Goal: Information Seeking & Learning: Learn about a topic

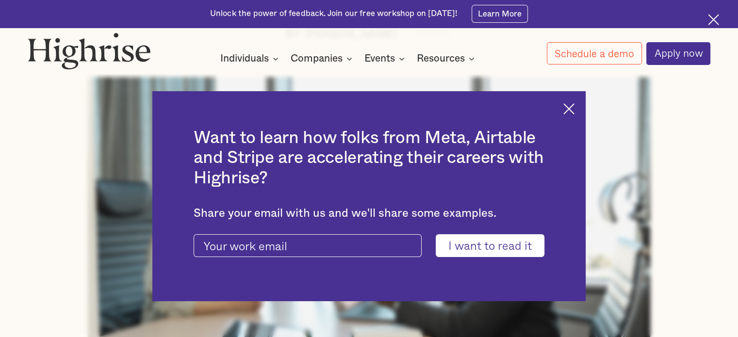
scroll to position [388, 0]
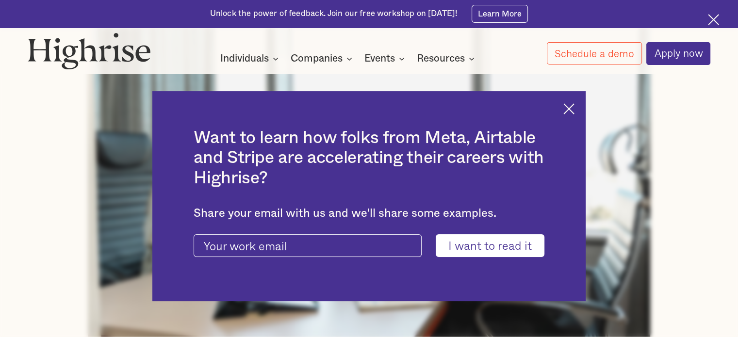
click at [573, 111] on img at bounding box center [568, 108] width 11 height 11
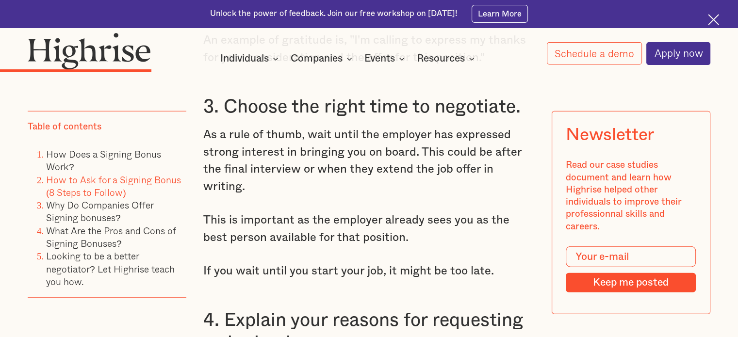
scroll to position [2424, 0]
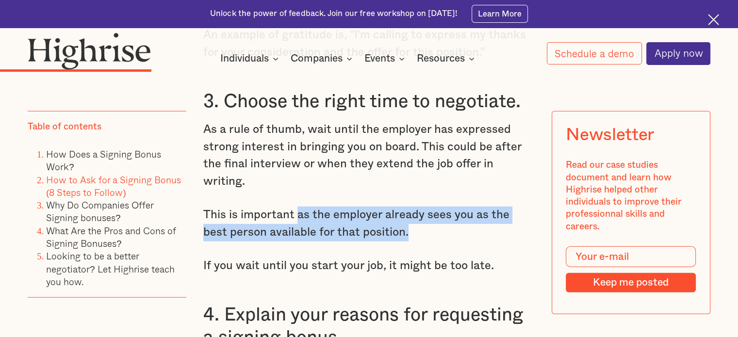
drag, startPoint x: 398, startPoint y: 209, endPoint x: 295, endPoint y: 192, distance: 104.2
click at [295, 207] on p "This is important as the employer already sees you as the best person available…" at bounding box center [368, 224] width 331 height 34
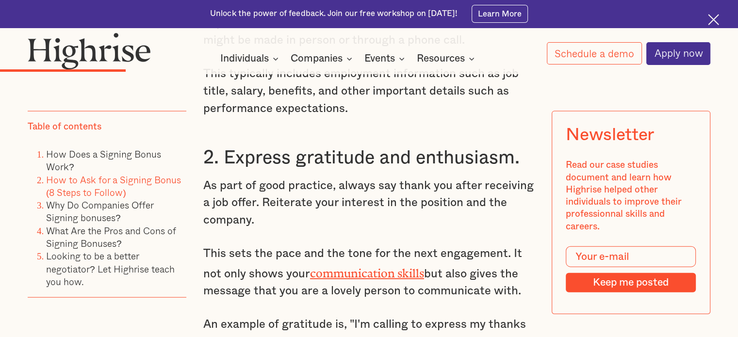
scroll to position [2134, 0]
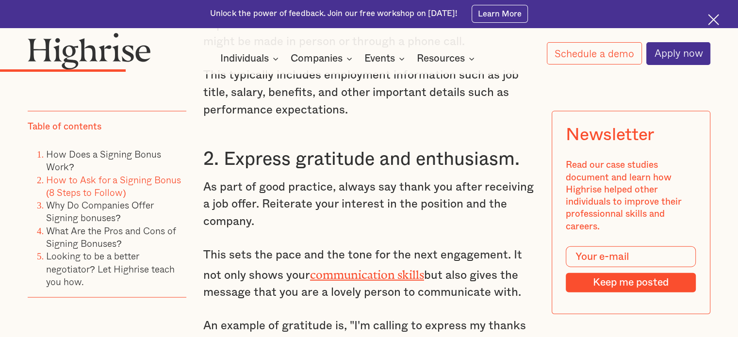
click at [553, 119] on div "Newsletter Read our case studies document and learn how Highrise helped other i…" at bounding box center [630, 212] width 159 height 203
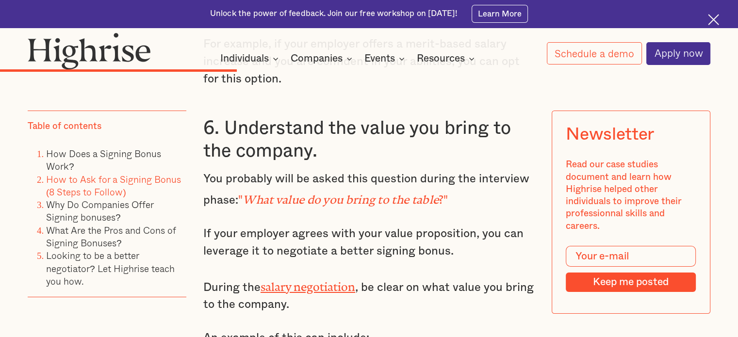
scroll to position [3394, 0]
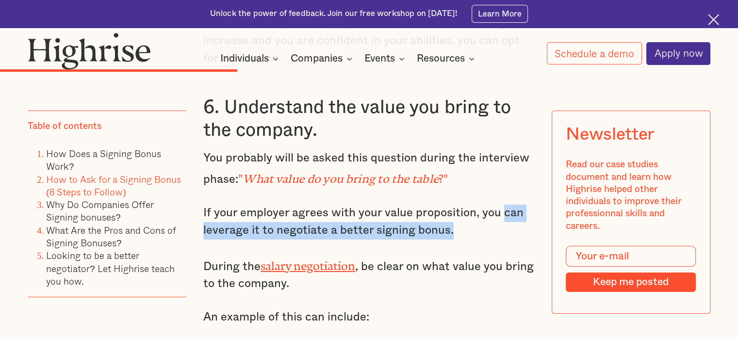
drag, startPoint x: 479, startPoint y: 193, endPoint x: 503, endPoint y: 156, distance: 44.9
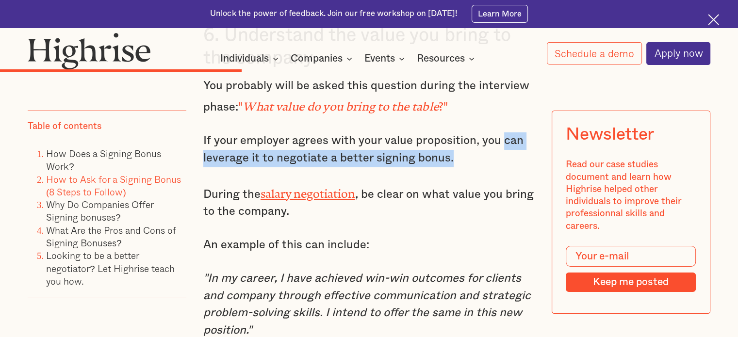
scroll to position [3540, 0]
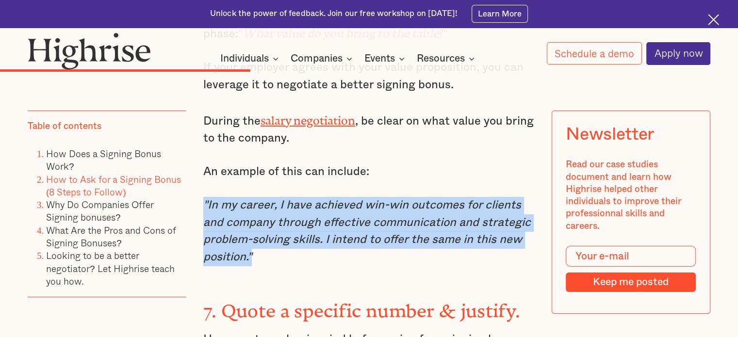
drag, startPoint x: 359, startPoint y: 223, endPoint x: 199, endPoint y: 150, distance: 175.8
copy em ""In my career, I have achieved win-win outcomes for clients and company through…"
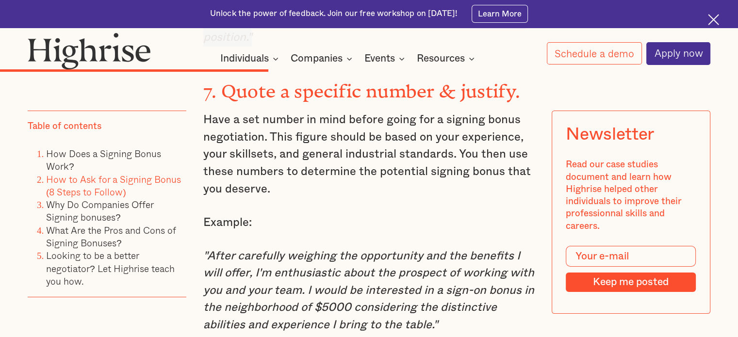
scroll to position [3782, 0]
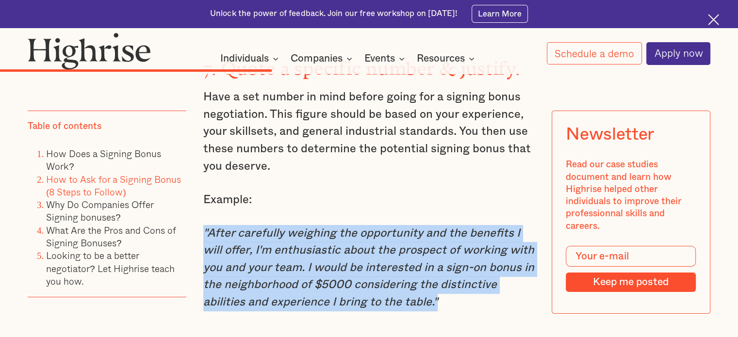
drag, startPoint x: 442, startPoint y: 262, endPoint x: 198, endPoint y: 185, distance: 256.4
copy em ""After carefully weighing the opportunity and the benefits I will offer, I'm en…"
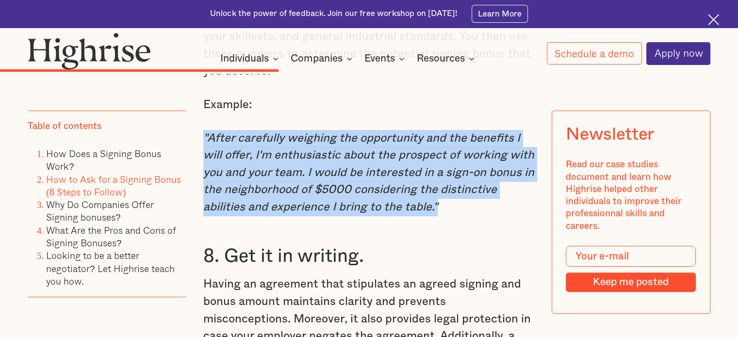
scroll to position [3928, 0]
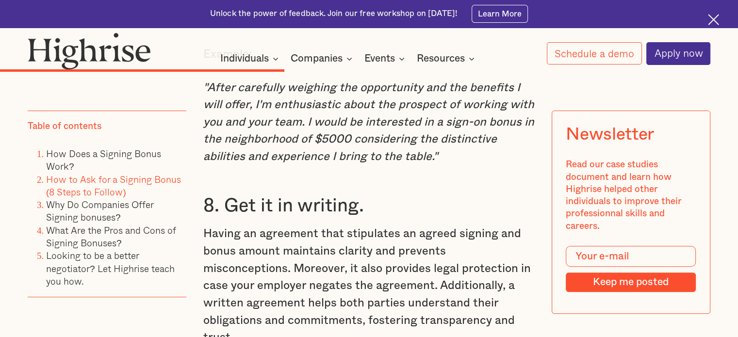
click at [382, 225] on p "Having an agreement that stipulates an agreed signing and bonus amount maintain…" at bounding box center [368, 285] width 331 height 121
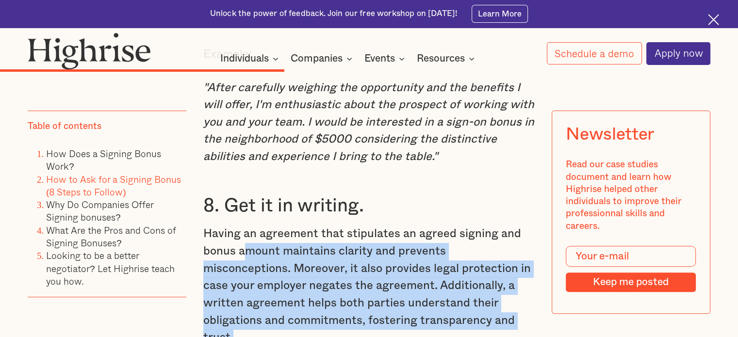
drag, startPoint x: 241, startPoint y: 212, endPoint x: 486, endPoint y: 283, distance: 255.7
click at [486, 283] on p "Having an agreement that stipulates an agreed signing and bonus amount maintain…" at bounding box center [368, 285] width 331 height 121
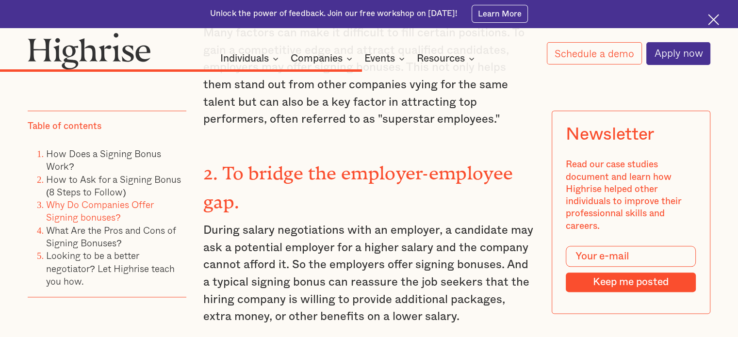
scroll to position [4800, 0]
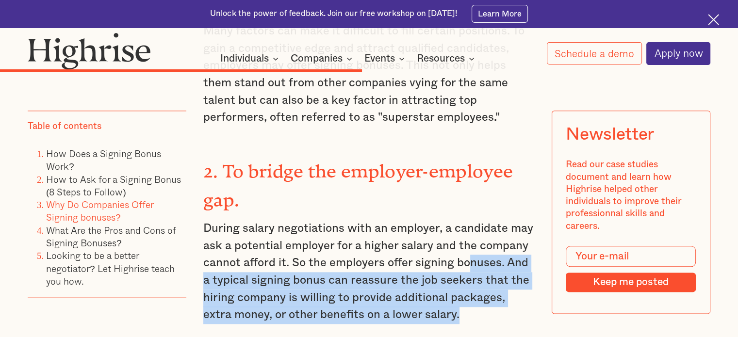
drag, startPoint x: 440, startPoint y: 255, endPoint x: 470, endPoint y: 208, distance: 55.8
click at [470, 220] on p "During salary negotiations with an employer, a candidate may ask a potential em…" at bounding box center [368, 272] width 331 height 104
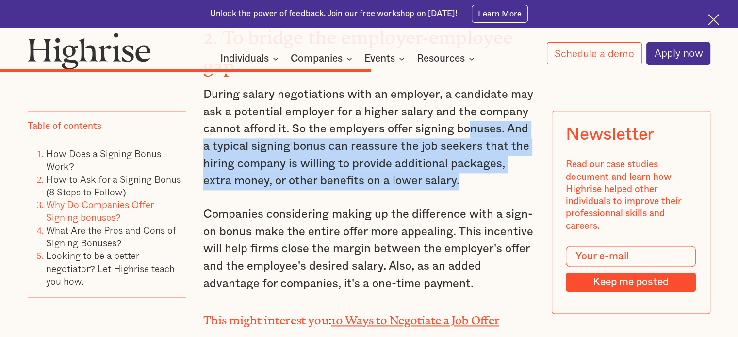
scroll to position [4946, 0]
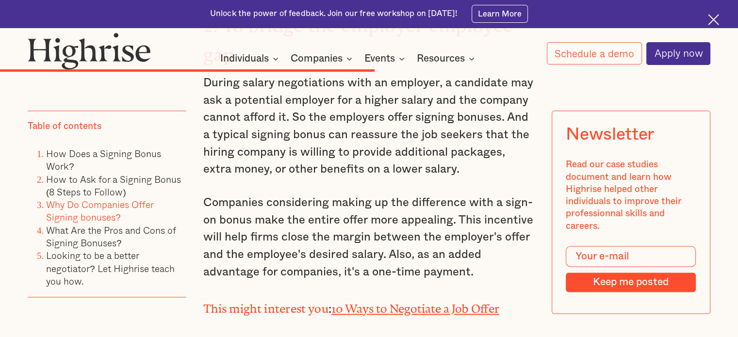
click at [466, 208] on p "Companies considering making up the difference with a sign-on bonus make the en…" at bounding box center [368, 237] width 331 height 86
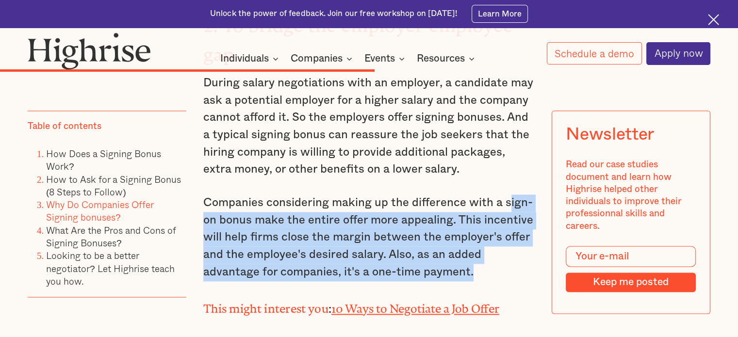
drag, startPoint x: 479, startPoint y: 215, endPoint x: 508, endPoint y: 129, distance: 91.1
click at [508, 129] on div "Why Do Companies Offer Signing Bonuses? Companies offer signing bonuses for a v…" at bounding box center [368, 200] width 331 height 1036
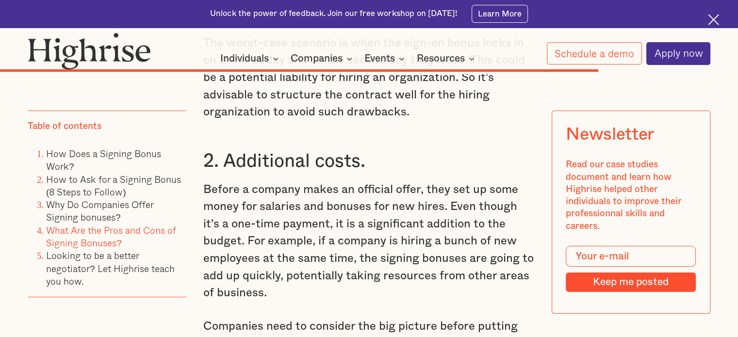
scroll to position [7467, 0]
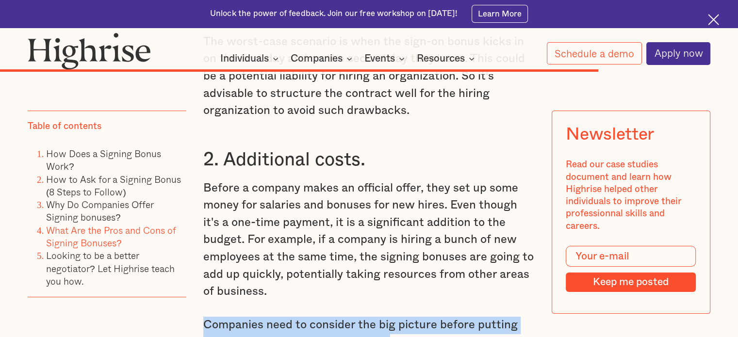
drag, startPoint x: 414, startPoint y: 278, endPoint x: 457, endPoint y: 226, distance: 67.9
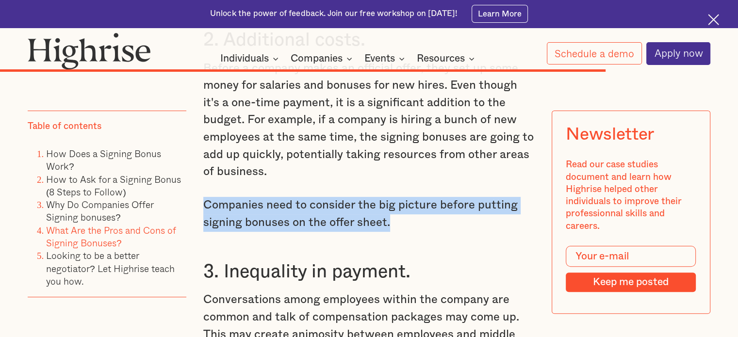
scroll to position [7613, 0]
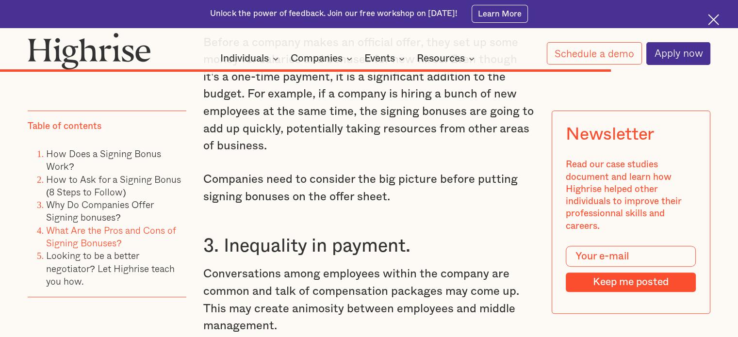
click at [407, 266] on p "Conversations among employees within the company are common and talk of compens…" at bounding box center [368, 300] width 331 height 69
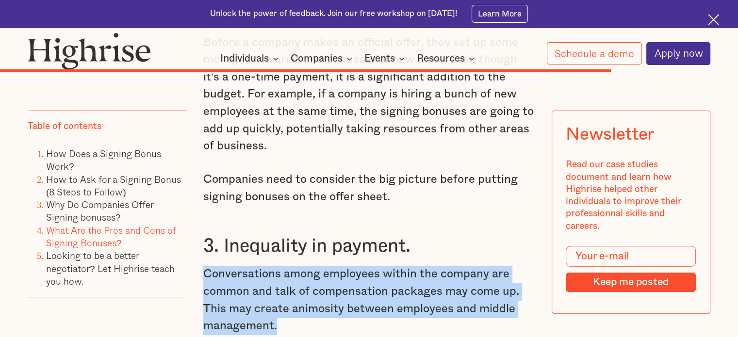
drag, startPoint x: 386, startPoint y: 273, endPoint x: 459, endPoint y: 191, distance: 109.9
click at [459, 235] on h3 "3. Inequality in payment." at bounding box center [368, 246] width 331 height 23
drag, startPoint x: 414, startPoint y: 273, endPoint x: 465, endPoint y: 188, distance: 98.7
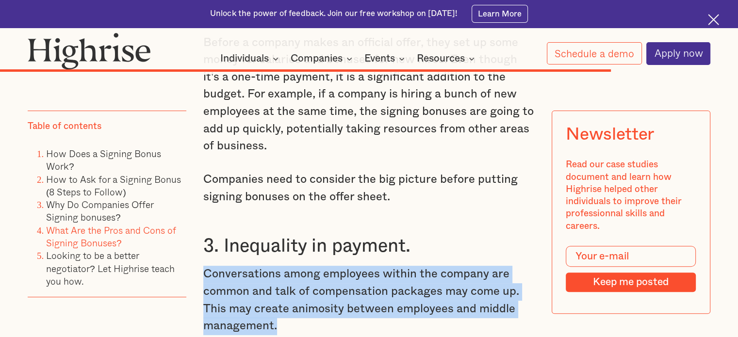
click at [465, 235] on h3 "3. Inequality in payment." at bounding box center [368, 246] width 331 height 23
drag, startPoint x: 461, startPoint y: 194, endPoint x: 466, endPoint y: 269, distance: 75.3
click at [466, 269] on p "Conversations among employees within the company are common and talk of compens…" at bounding box center [368, 300] width 331 height 69
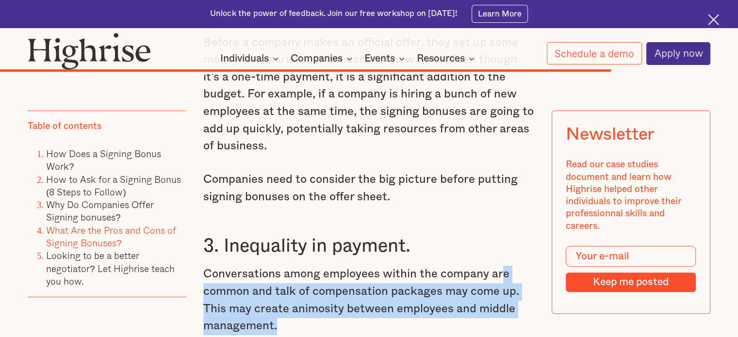
drag, startPoint x: 460, startPoint y: 269, endPoint x: 499, endPoint y: 207, distance: 73.6
click at [499, 266] on p "Conversations among employees within the company are common and talk of compens…" at bounding box center [368, 300] width 331 height 69
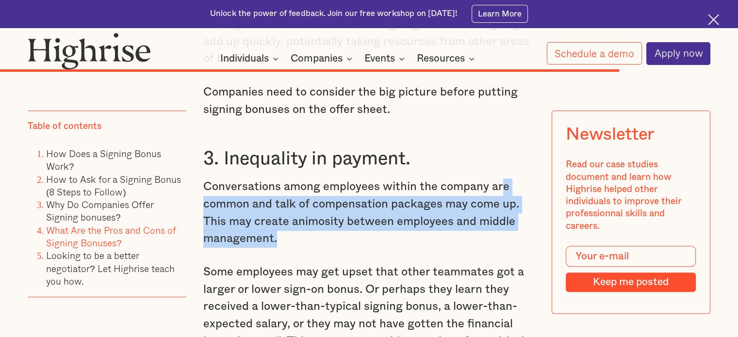
scroll to position [7710, 0]
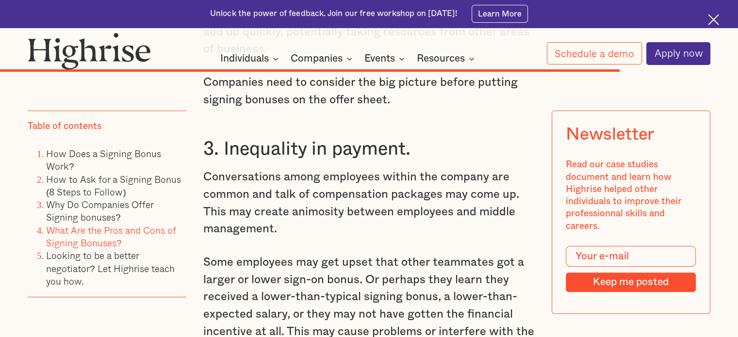
click at [453, 254] on p "Some employees may get upset that other teammates got a larger or lower sign-on…" at bounding box center [368, 306] width 331 height 104
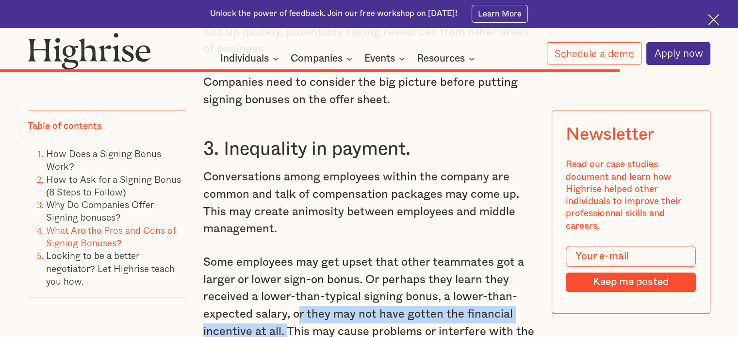
drag, startPoint x: 295, startPoint y: 260, endPoint x: 287, endPoint y: 278, distance: 19.5
click at [287, 278] on p "Some employees may get upset that other teammates got a larger or lower sign-on…" at bounding box center [368, 306] width 331 height 104
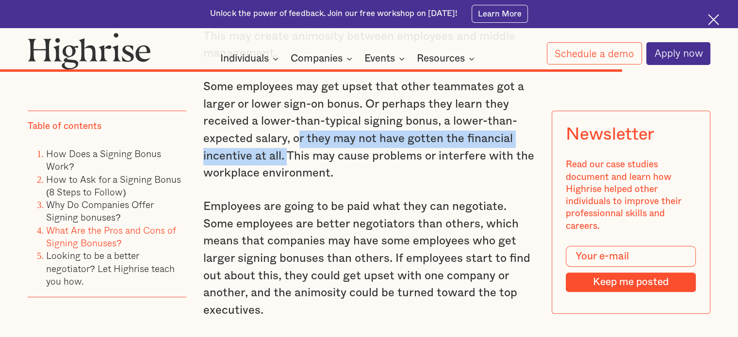
scroll to position [7904, 0]
